Goal: Transaction & Acquisition: Book appointment/travel/reservation

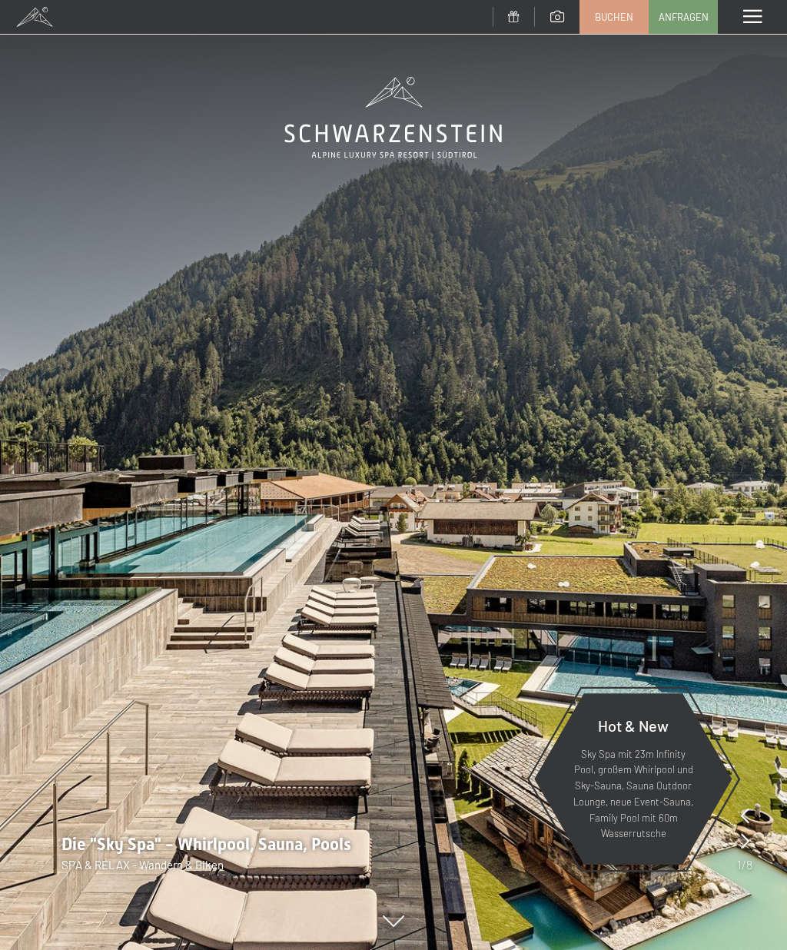
click at [620, 15] on span "Buchen" at bounding box center [614, 17] width 38 height 14
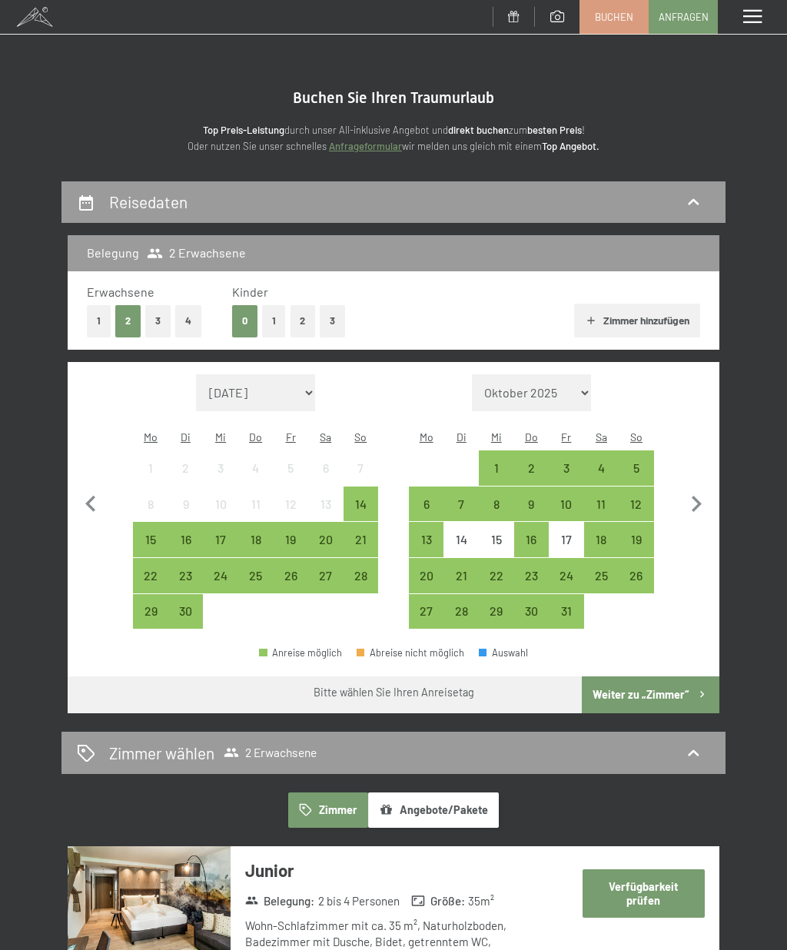
click at [699, 496] on icon "button" at bounding box center [697, 504] width 10 height 16
select select "[DATE]"
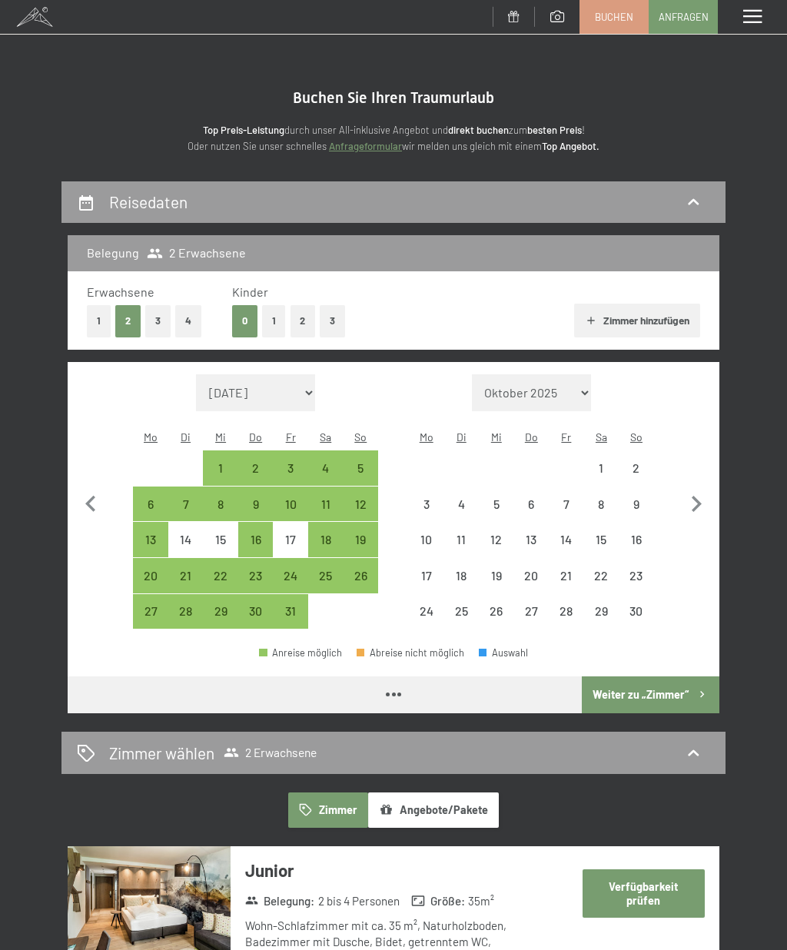
select select "[DATE]"
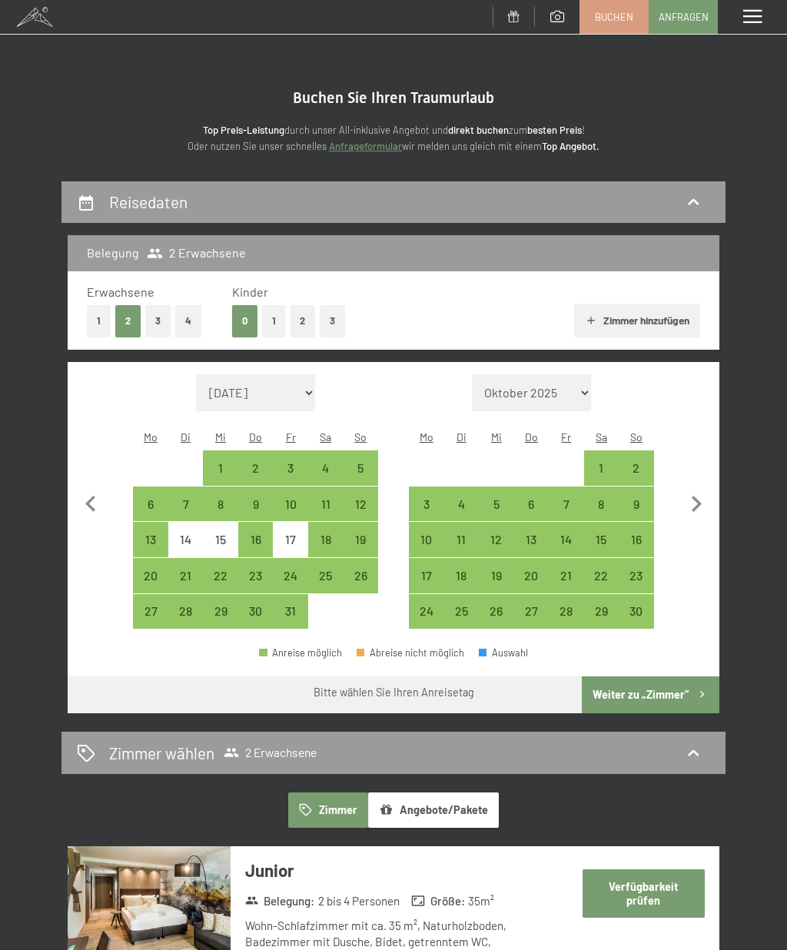
click at [570, 498] on div "7" at bounding box center [566, 514] width 32 height 32
select select "[DATE]"
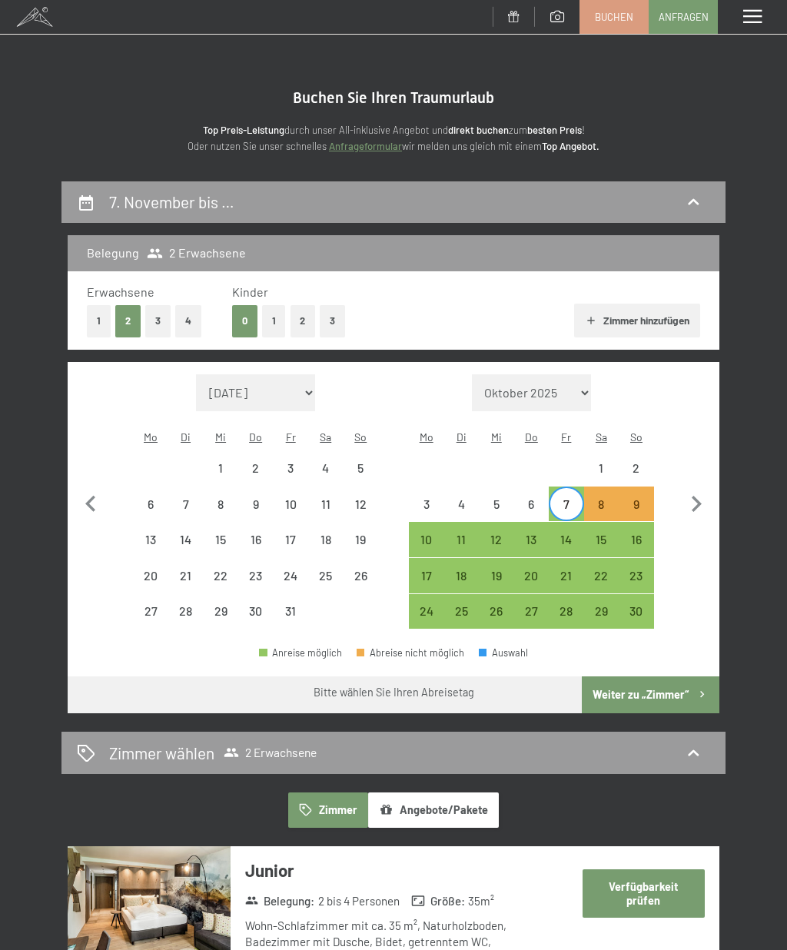
click at [606, 533] on div "15" at bounding box center [602, 549] width 32 height 32
select select "[DATE]"
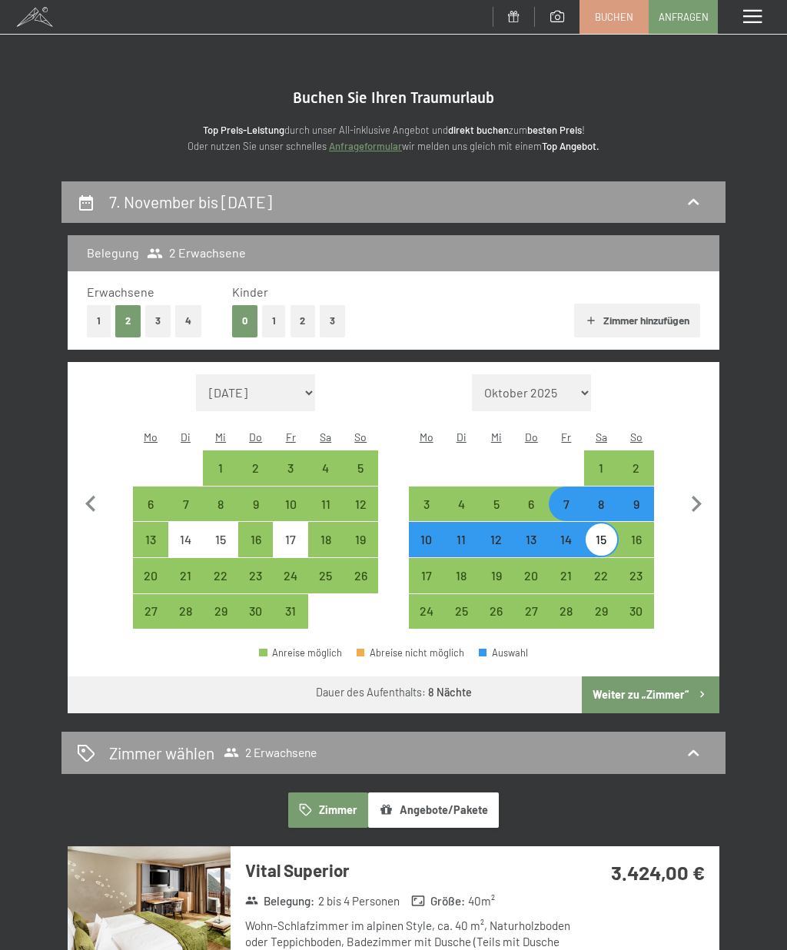
click at [653, 676] on button "Weiter zu „Zimmer“" at bounding box center [651, 694] width 138 height 37
select select "[DATE]"
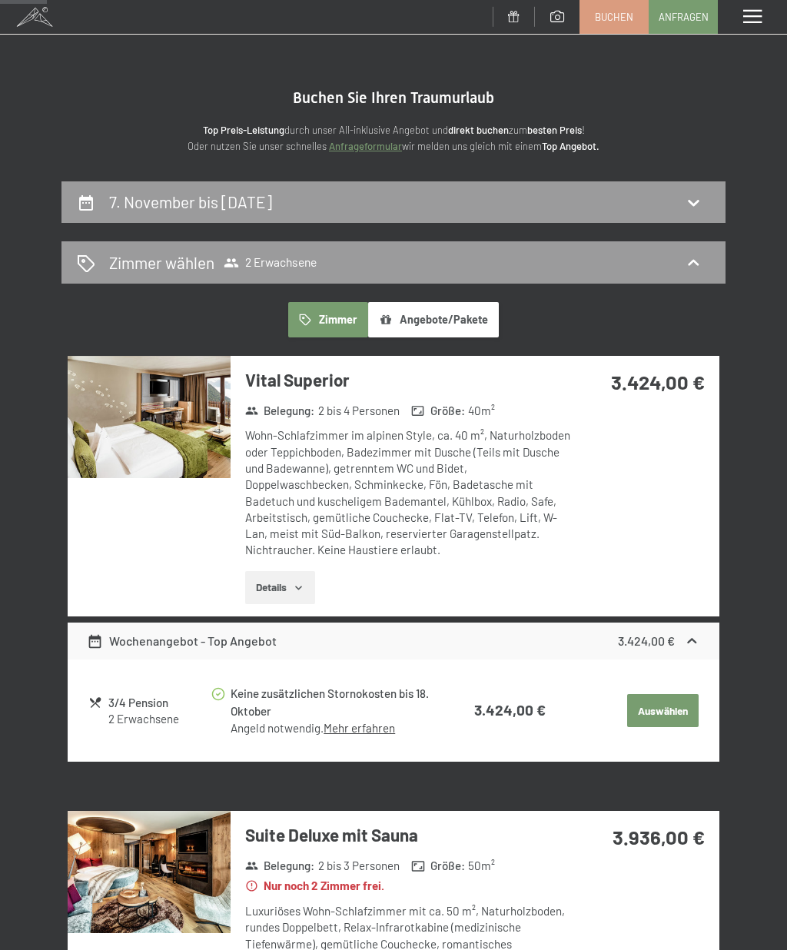
scroll to position [180, 0]
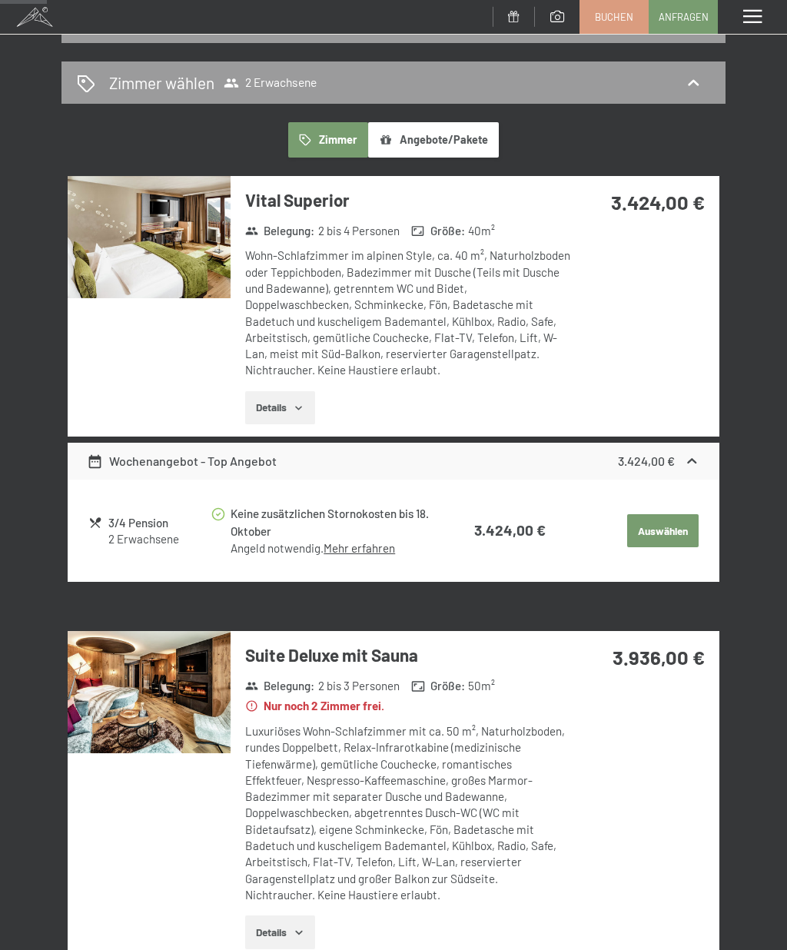
click at [262, 81] on span "2 Erwachsene" at bounding box center [270, 82] width 93 height 15
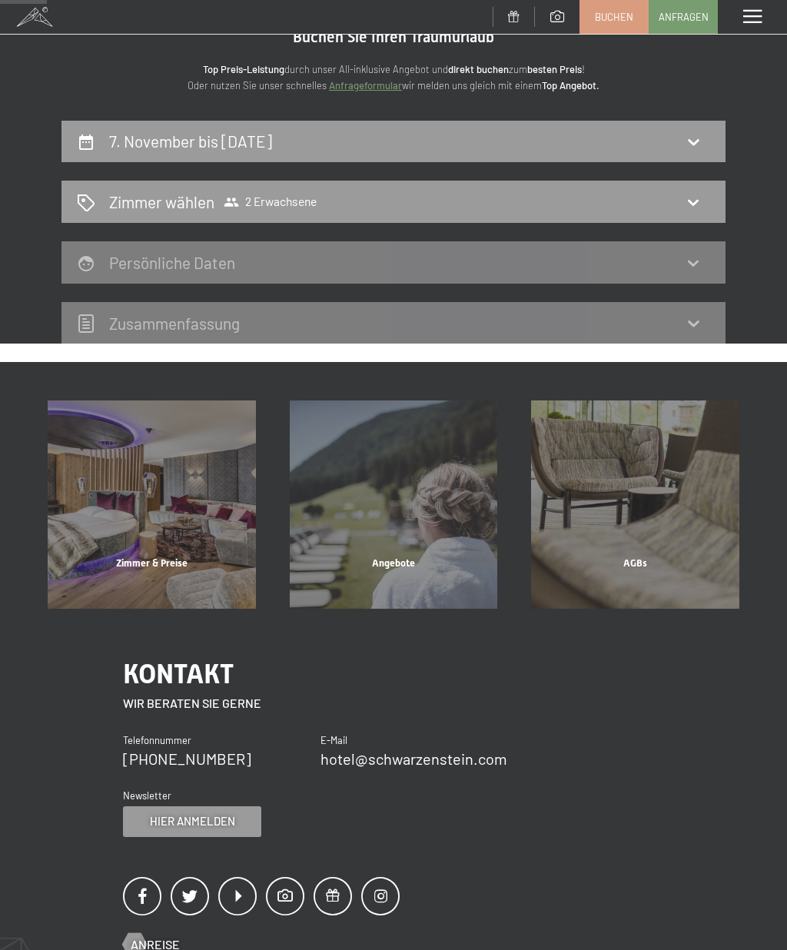
scroll to position [0, 0]
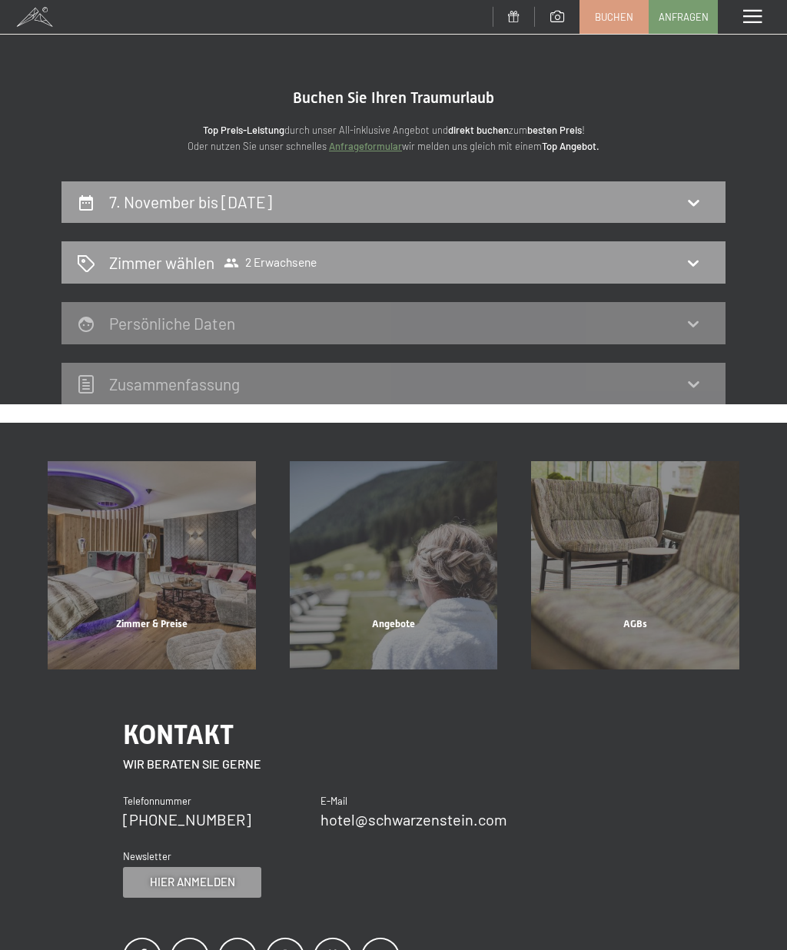
click at [130, 207] on h2 "7. November bis [DATE]" at bounding box center [190, 201] width 163 height 19
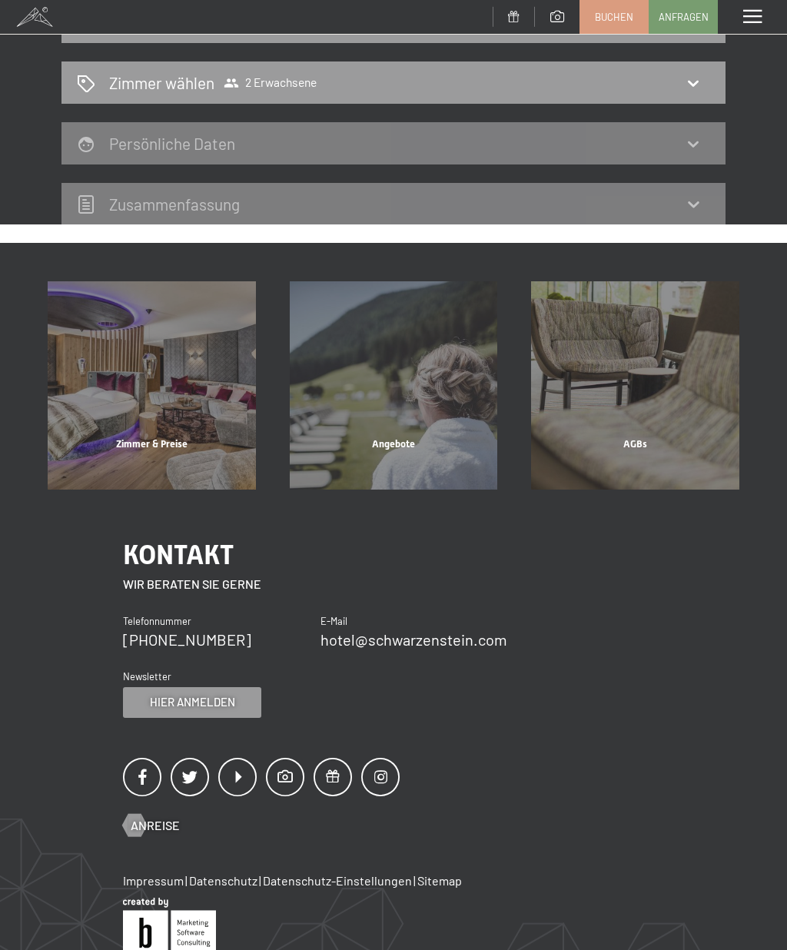
select select "[DATE]"
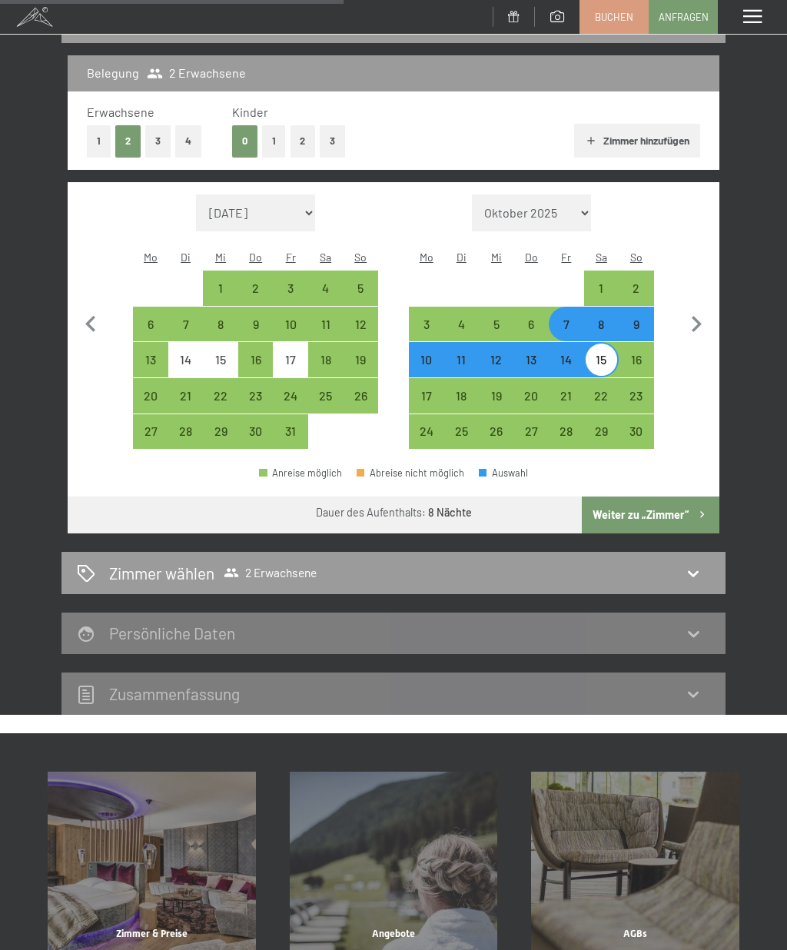
click at [88, 144] on button "1" at bounding box center [99, 141] width 24 height 32
select select "[DATE]"
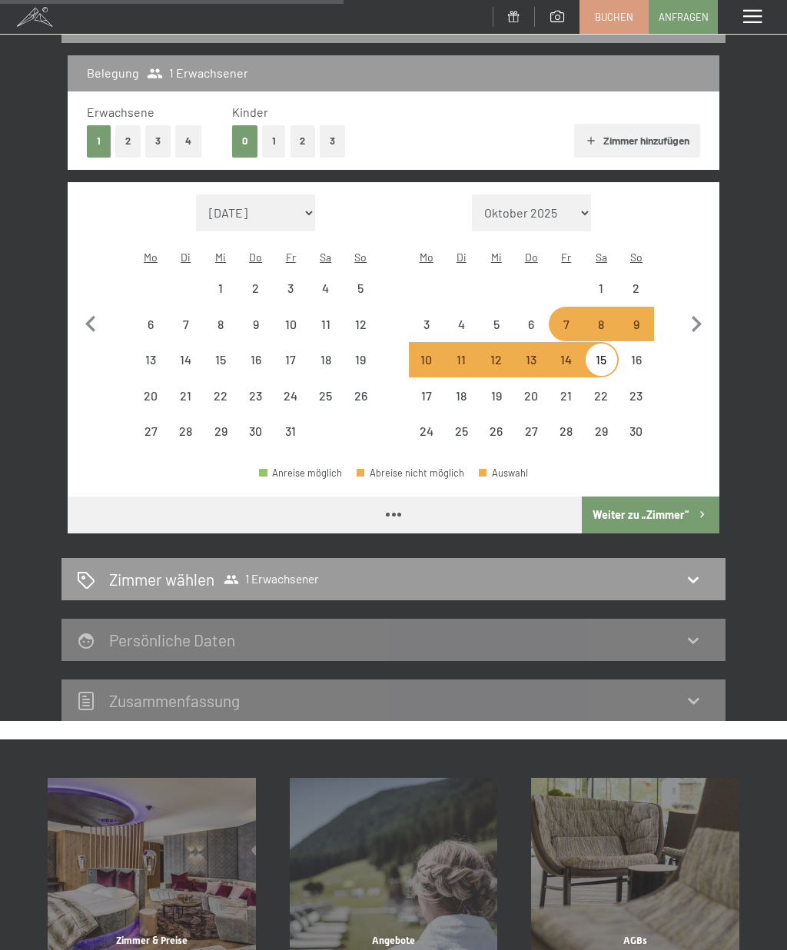
select select "[DATE]"
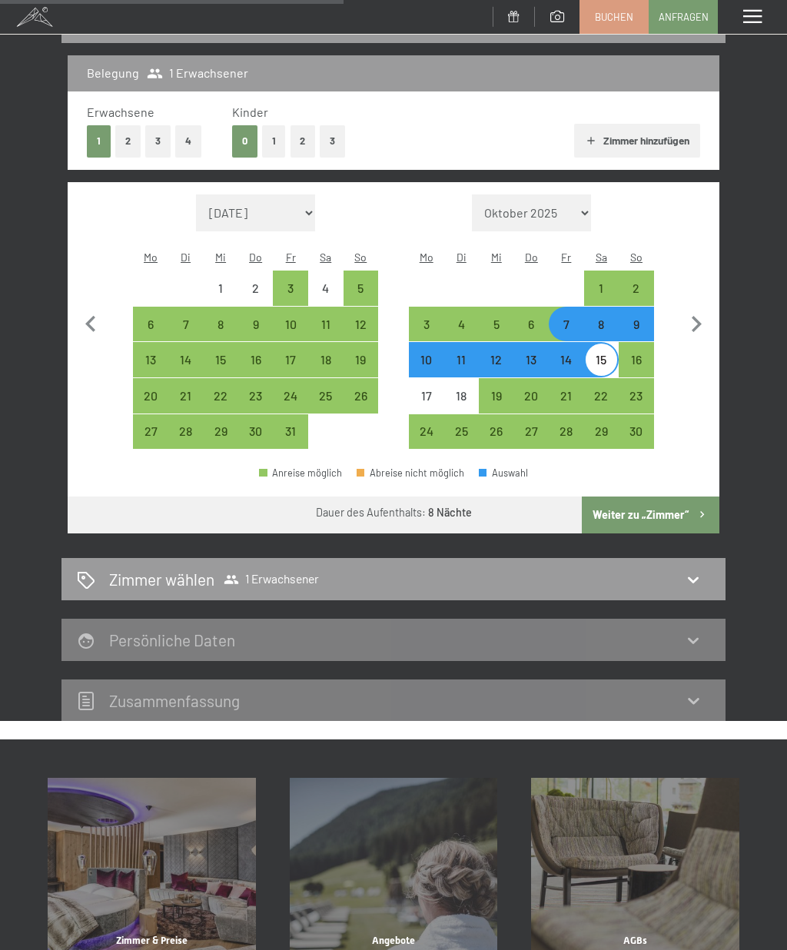
click at [646, 505] on button "Weiter zu „Zimmer“" at bounding box center [651, 515] width 138 height 37
select select "[DATE]"
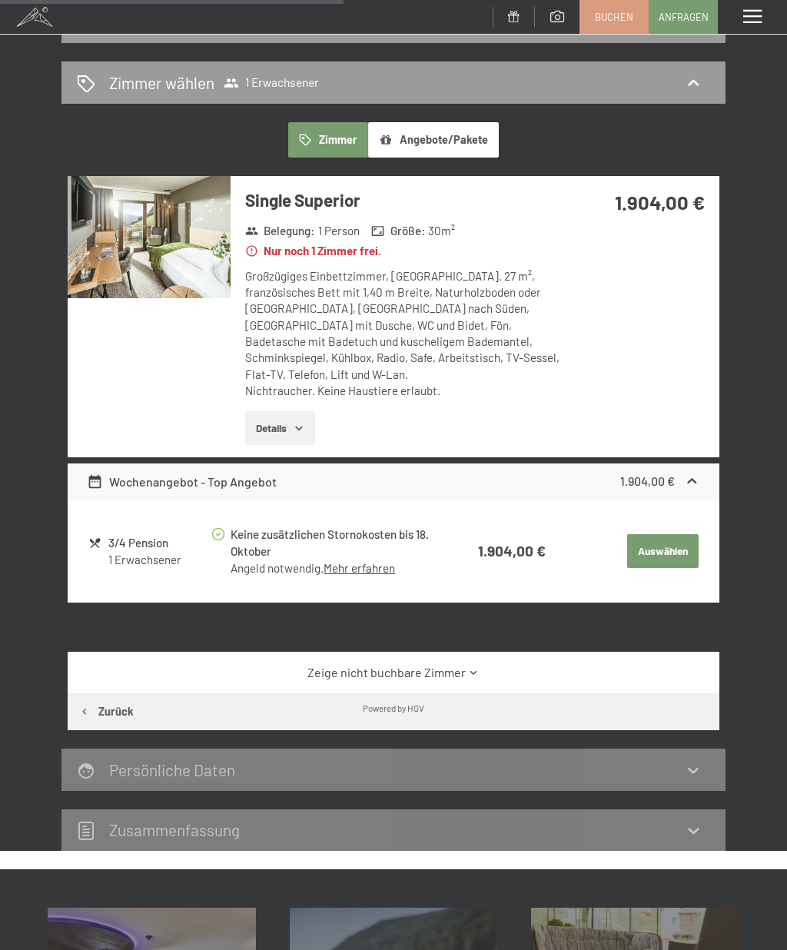
click at [271, 411] on button "Details" at bounding box center [280, 428] width 70 height 34
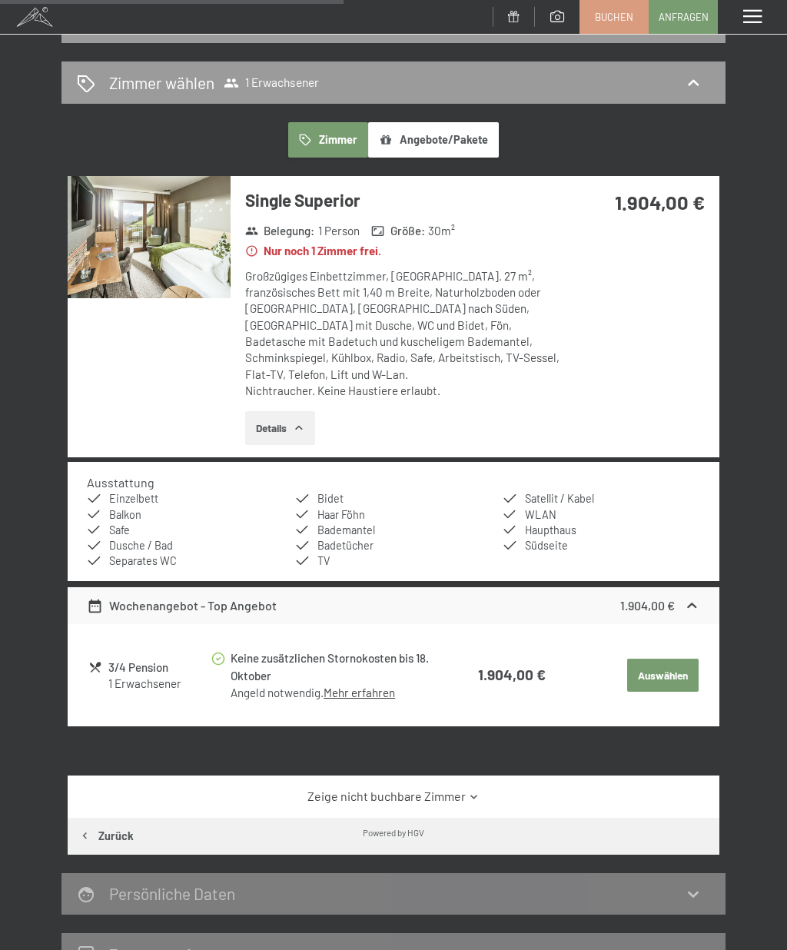
click at [146, 244] on img at bounding box center [149, 237] width 163 height 122
